Goal: Find specific page/section: Find specific page/section

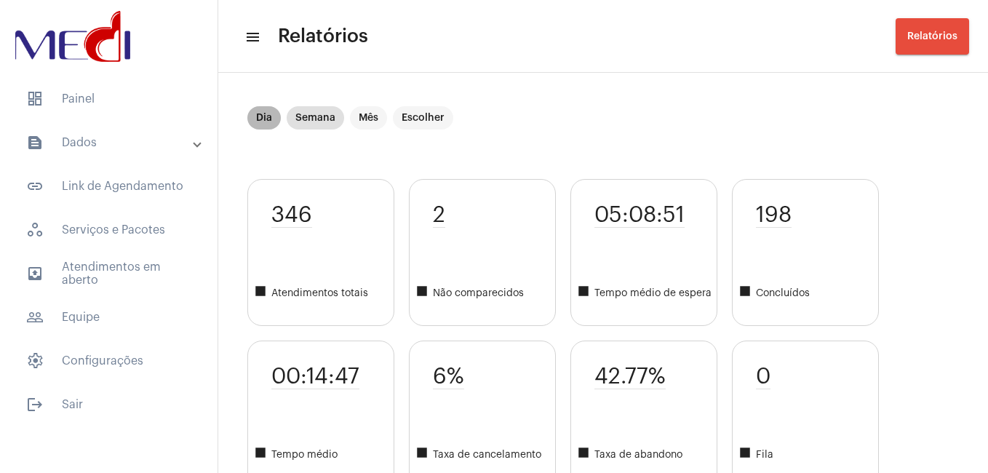
click at [257, 124] on mat-chip "Dia" at bounding box center [263, 117] width 33 height 23
